Goal: Information Seeking & Learning: Find specific fact

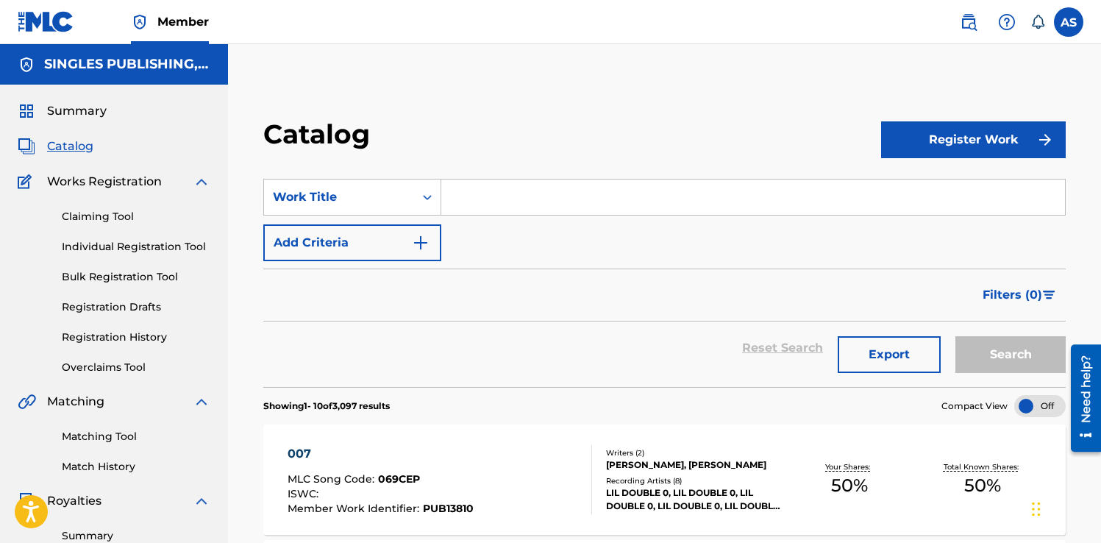
click at [965, 26] on img at bounding box center [969, 22] width 18 height 18
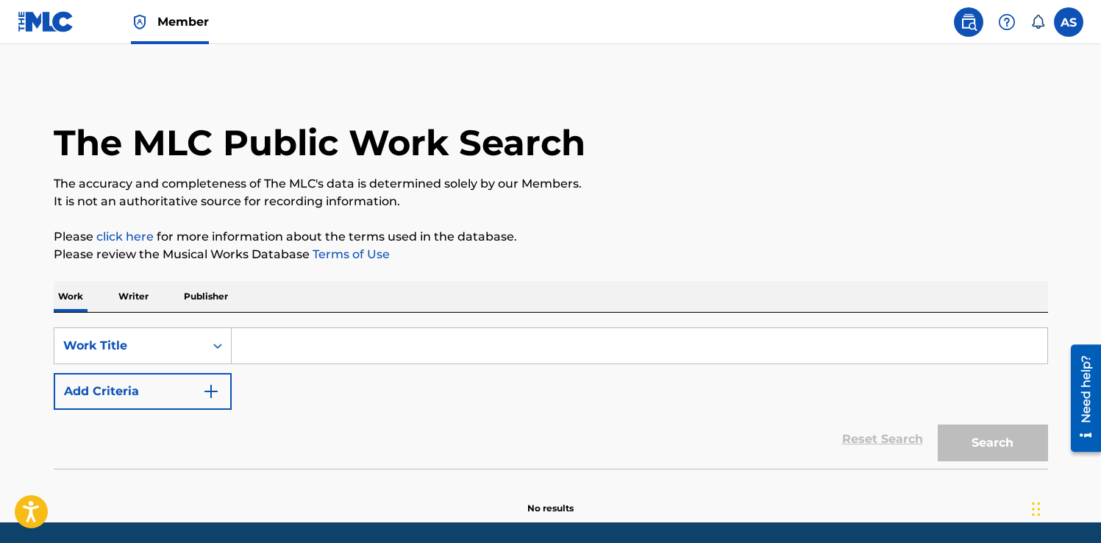
click at [454, 326] on div "SearchWithCriteriad62df0ec-f37a-442f-a19a-f42c5ab5157a Work Title Add Criteria …" at bounding box center [551, 390] width 994 height 156
click at [446, 338] on input "Search Form" at bounding box center [639, 345] width 815 height 35
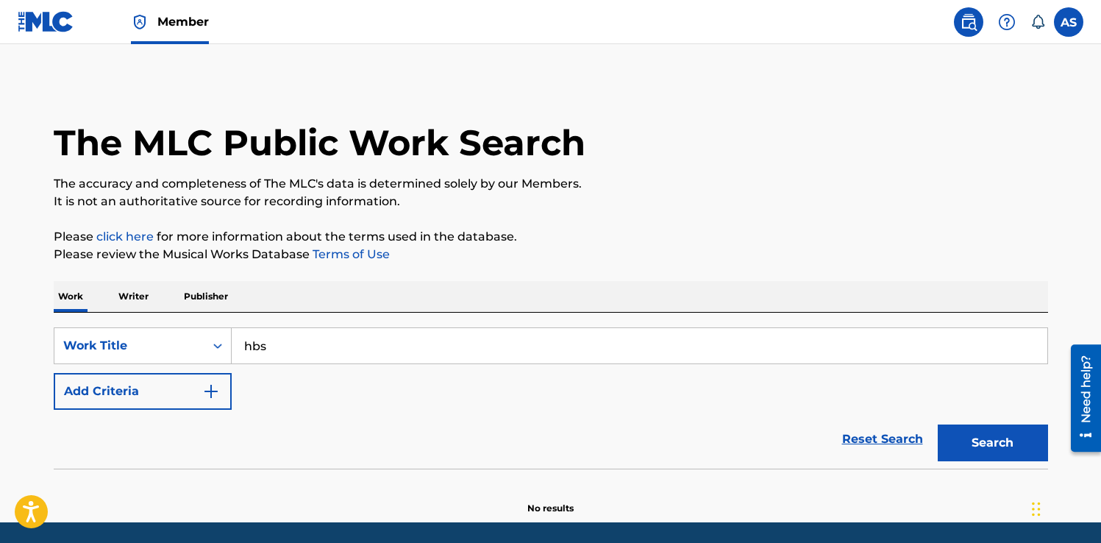
type input "hbs"
click at [1007, 447] on button "Search" at bounding box center [992, 442] width 110 height 37
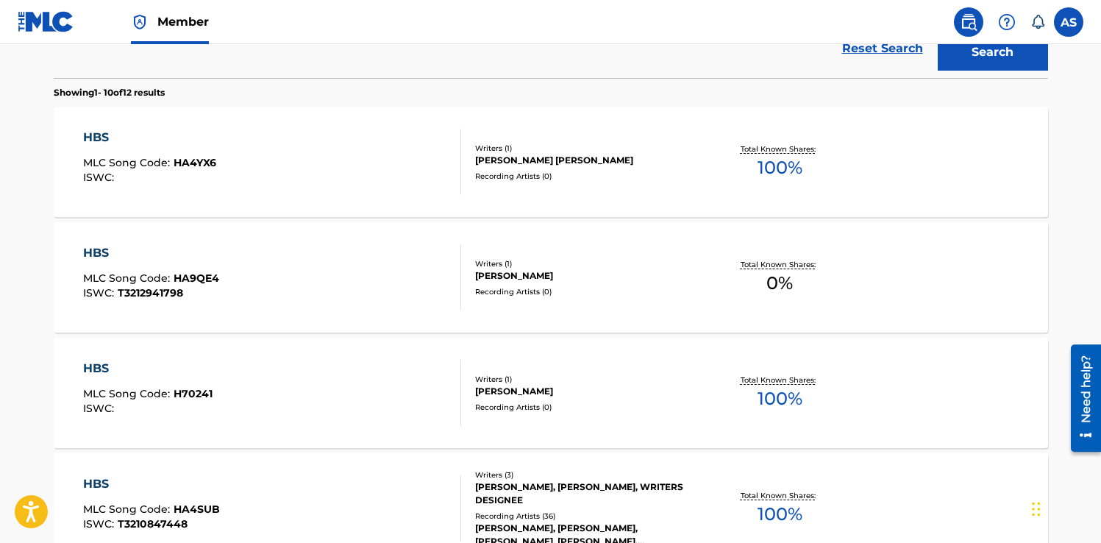
scroll to position [429, 0]
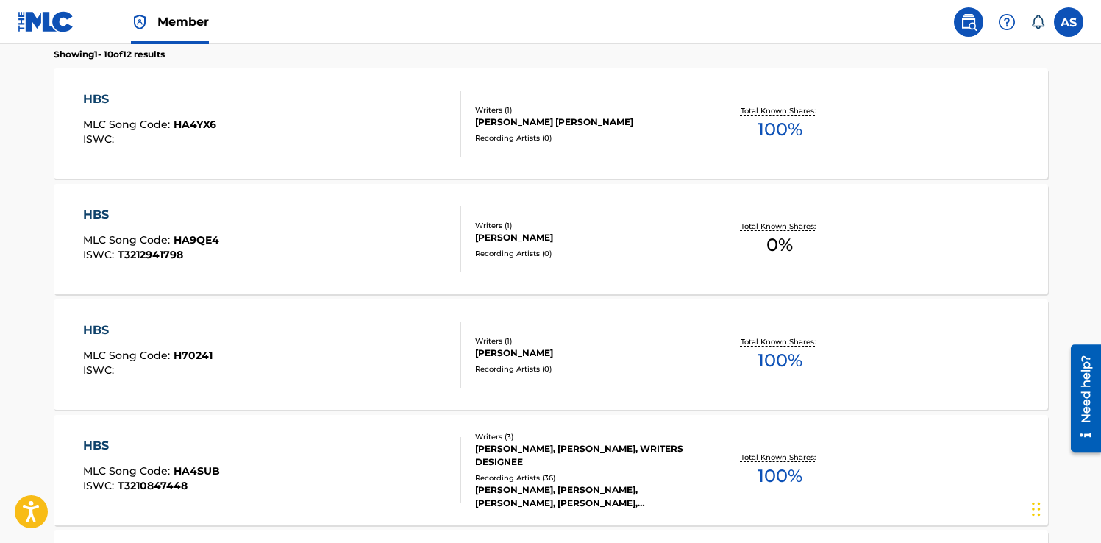
click at [441, 467] on div "HBS MLC Song Code : HA4SUB ISWC : T3210847448" at bounding box center [272, 470] width 378 height 66
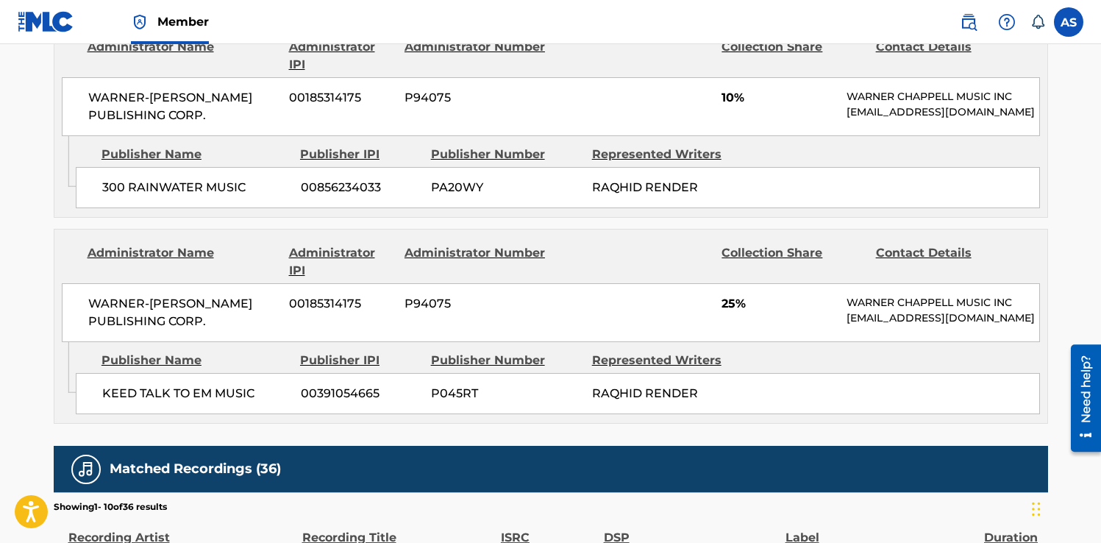
scroll to position [1068, 0]
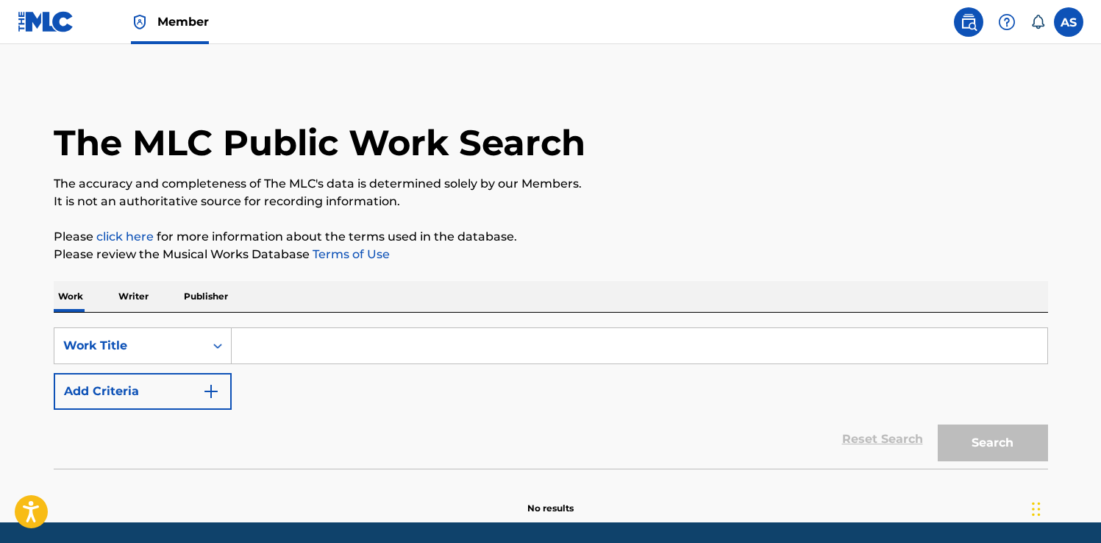
click at [972, 14] on img at bounding box center [969, 22] width 18 height 18
click at [361, 340] on input "Search Form" at bounding box center [639, 345] width 815 height 35
paste input "Look N The Mirror!"
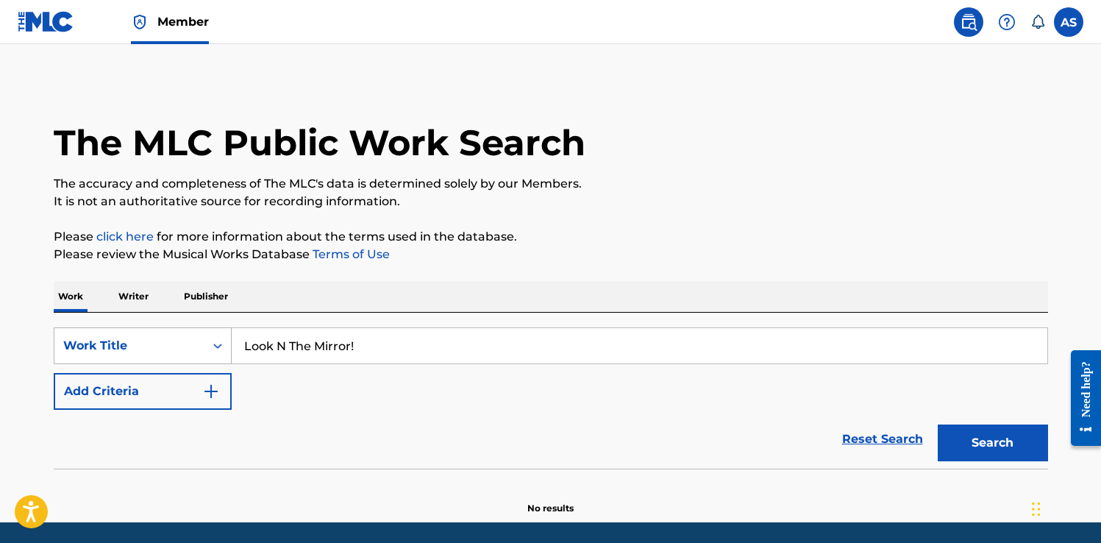
type input "Look N The Mirror!"
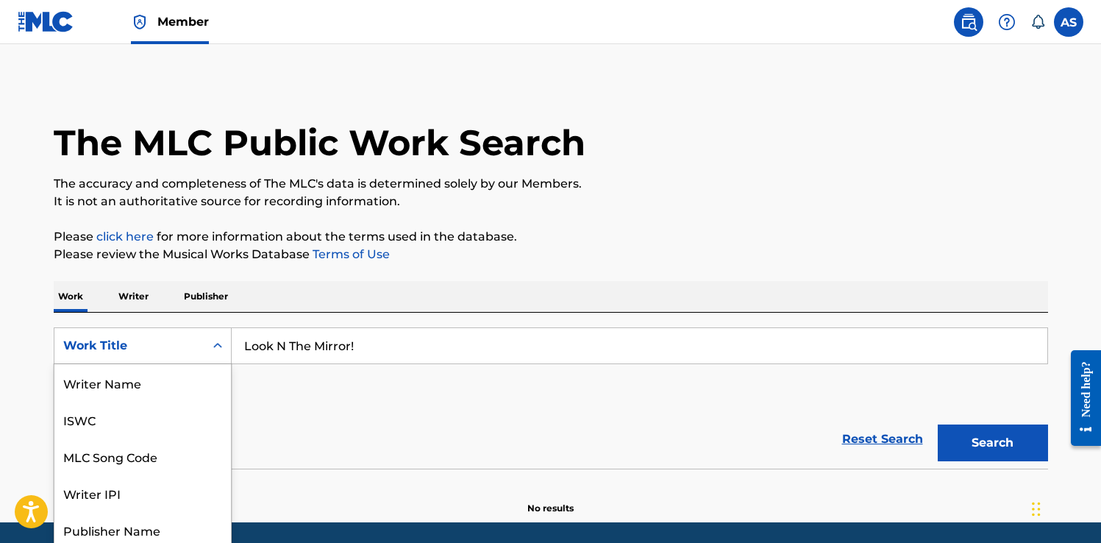
scroll to position [24, 0]
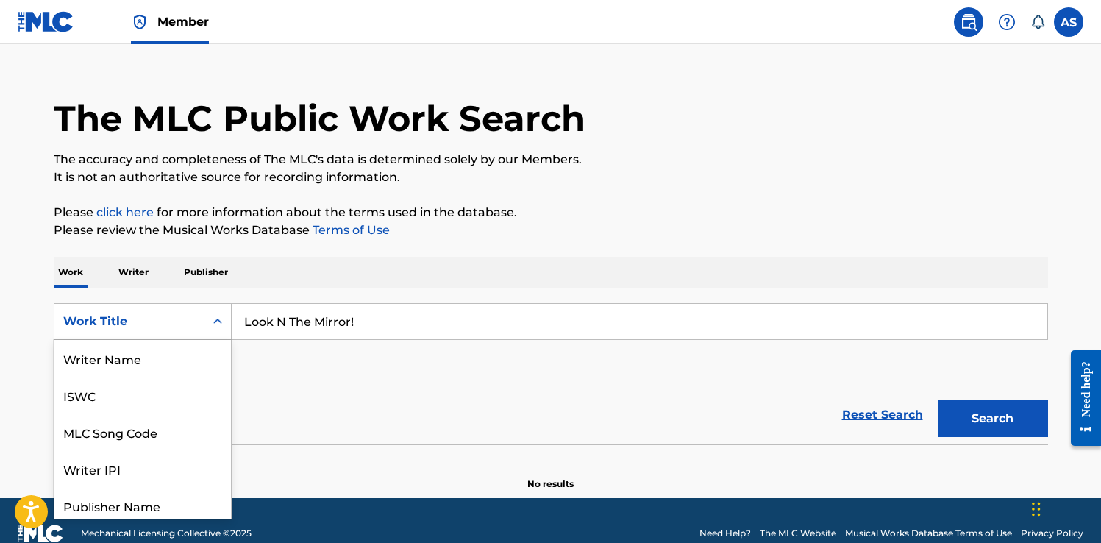
click at [139, 340] on div "Work Title selected, 8 of 8. 8 results available. Use Up and Down to choose opt…" at bounding box center [143, 321] width 178 height 37
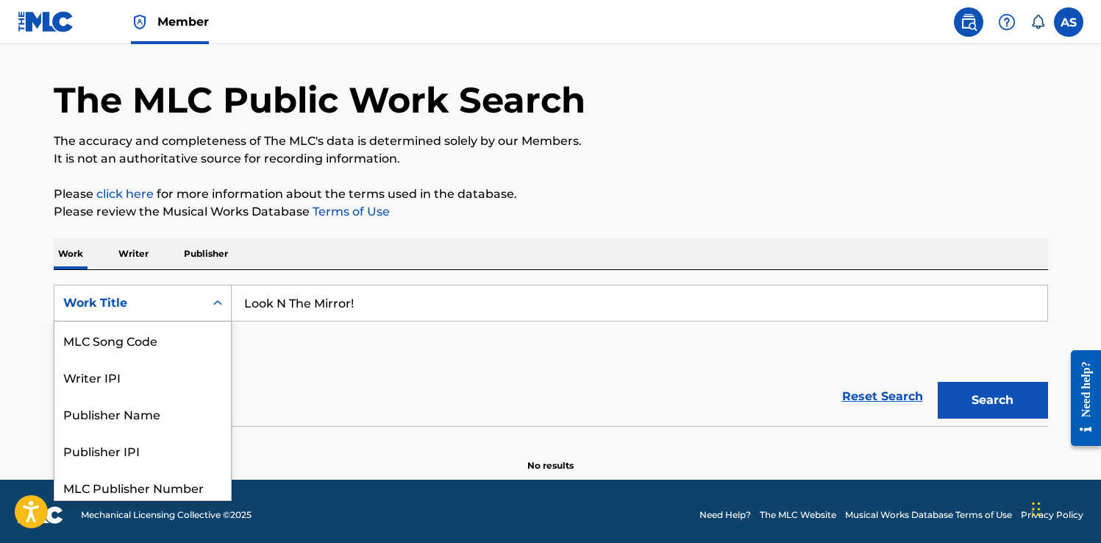
scroll to position [0, 0]
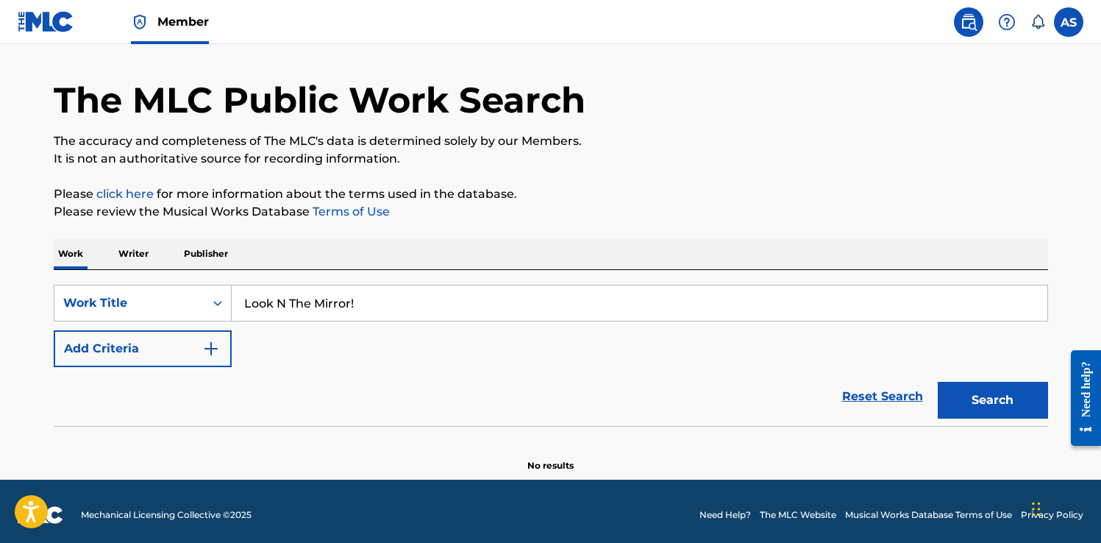
click at [460, 340] on div "SearchWithCriteriacbc29259-5677-457d-abe0-61a71b98384c Work Title Look N The Mi…" at bounding box center [551, 326] width 994 height 82
click at [149, 352] on button "Add Criteria" at bounding box center [143, 348] width 178 height 37
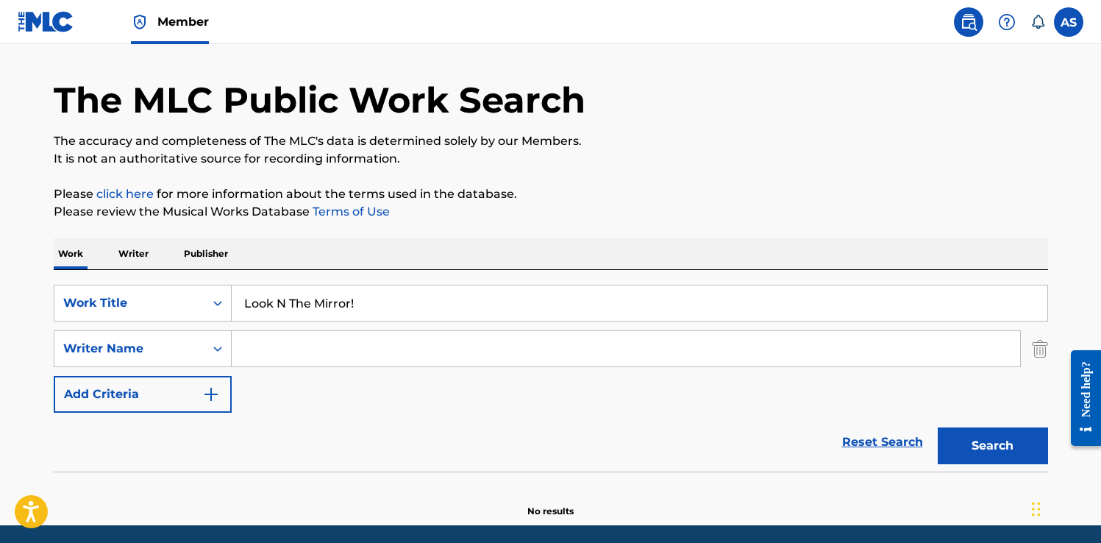
click at [304, 352] on input "Search Form" at bounding box center [626, 348] width 788 height 35
type input "[PERSON_NAME]"
click at [937, 427] on button "Search" at bounding box center [992, 445] width 110 height 37
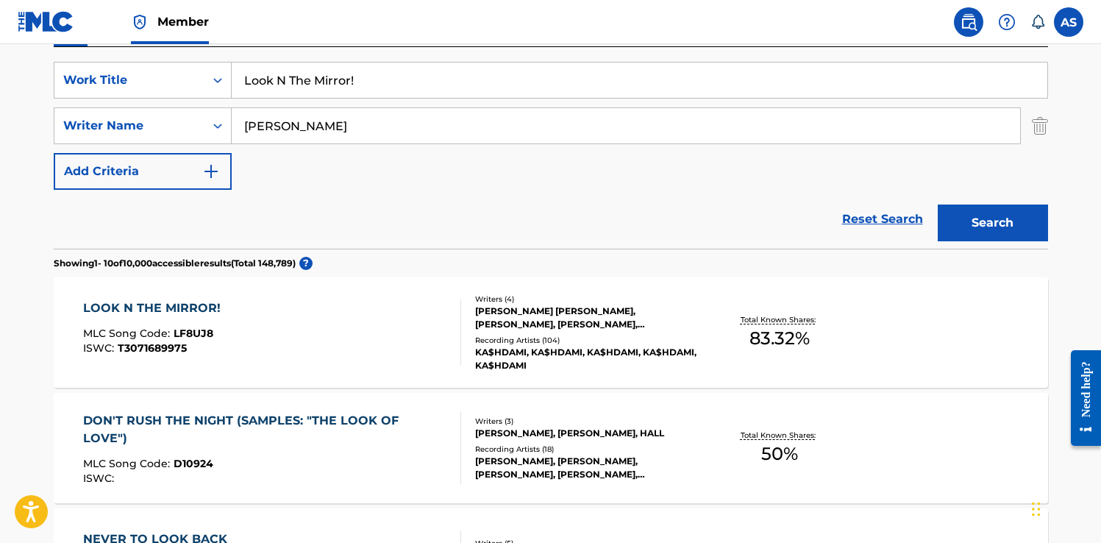
scroll to position [306, 0]
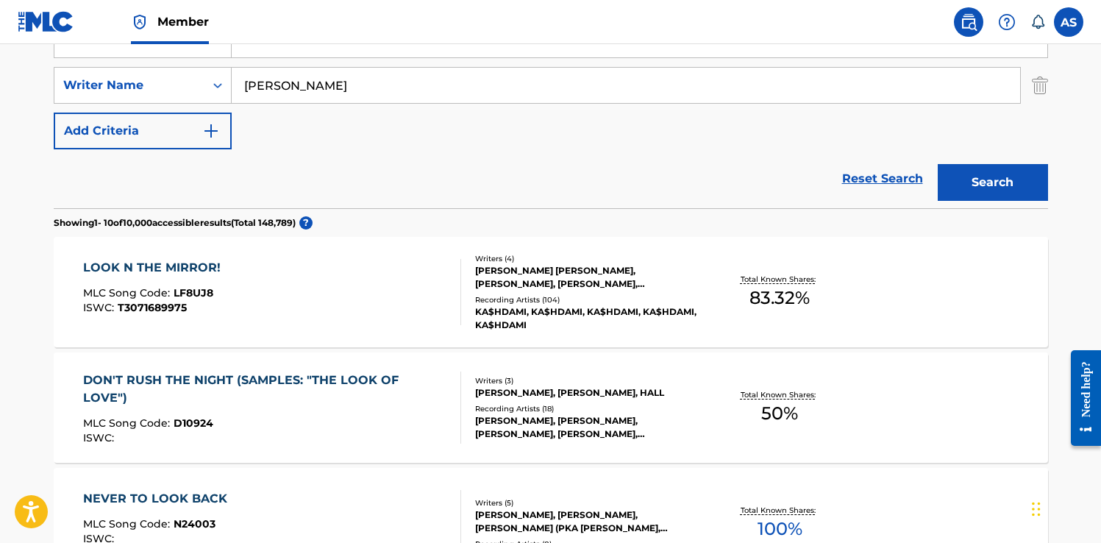
click at [362, 279] on div "LOOK N THE MIRROR! MLC Song Code : LF8UJ8 ISWC : T3071689975" at bounding box center [272, 292] width 378 height 66
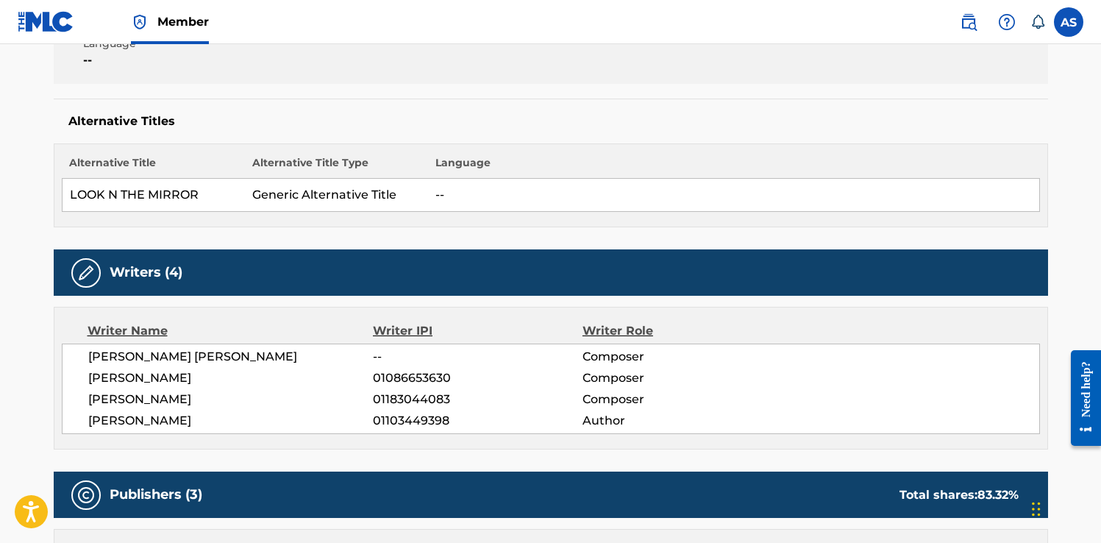
scroll to position [431, 0]
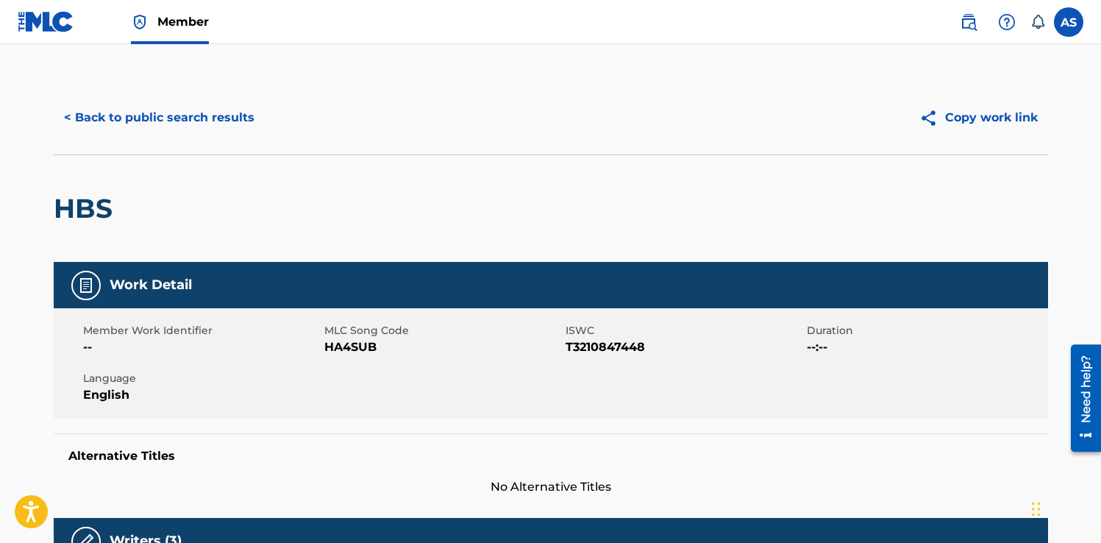
click at [203, 118] on button "< Back to public search results" at bounding box center [159, 117] width 211 height 37
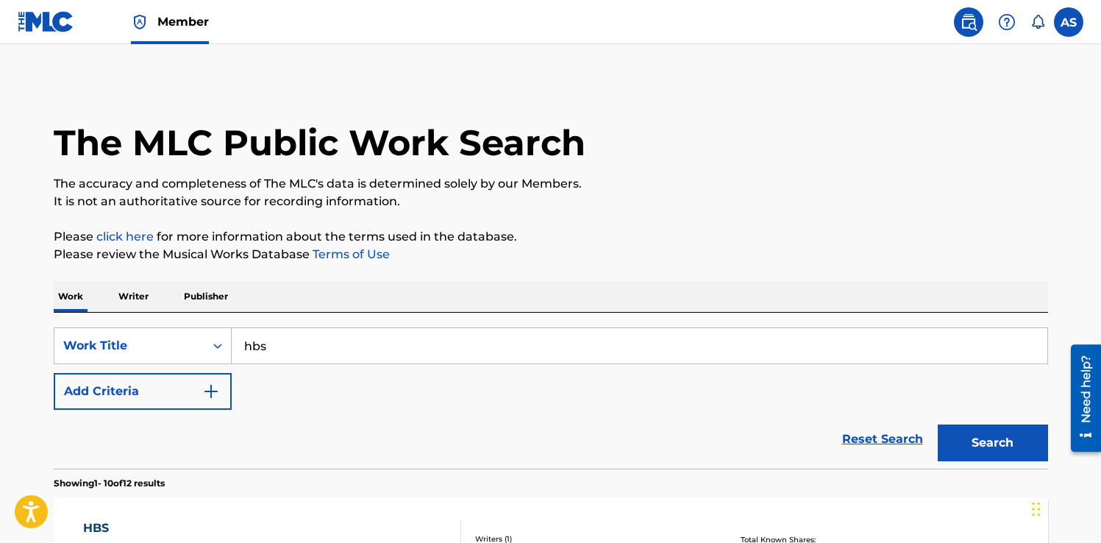
scroll to position [467, 0]
